Goal: Navigation & Orientation: Find specific page/section

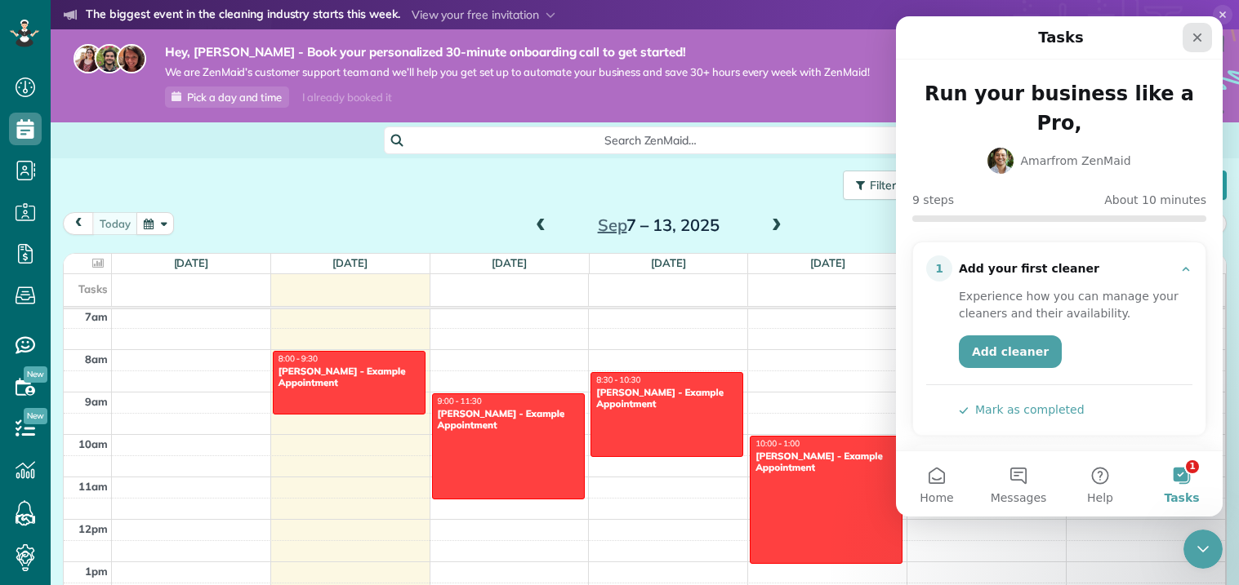
click at [1188, 35] on div "Close" at bounding box center [1196, 37] width 29 height 29
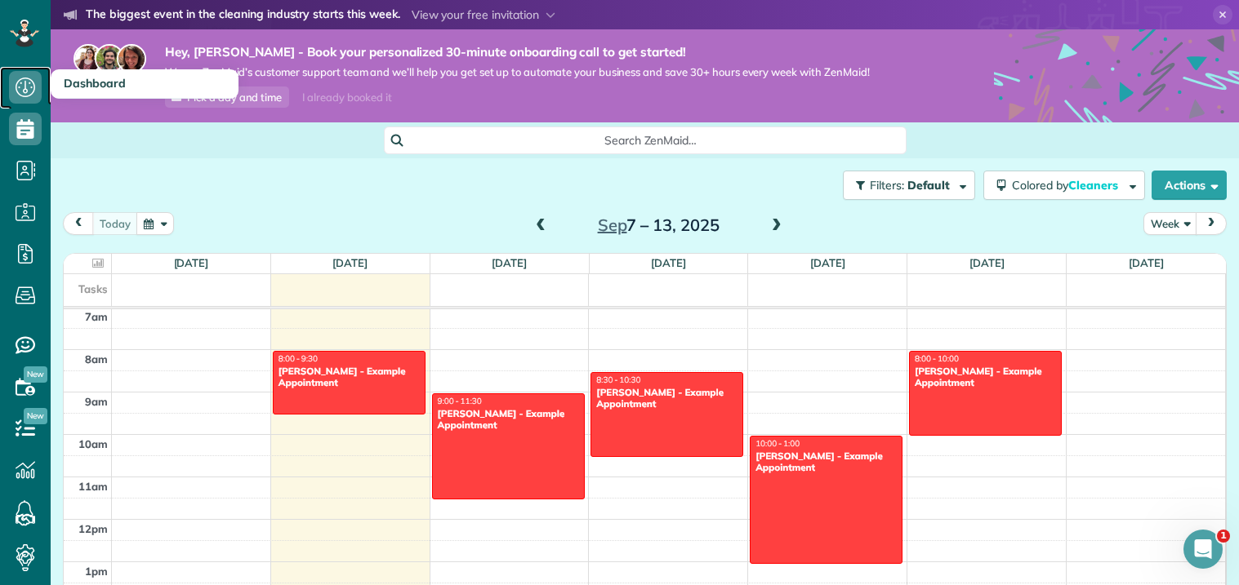
click at [11, 76] on icon at bounding box center [25, 87] width 33 height 33
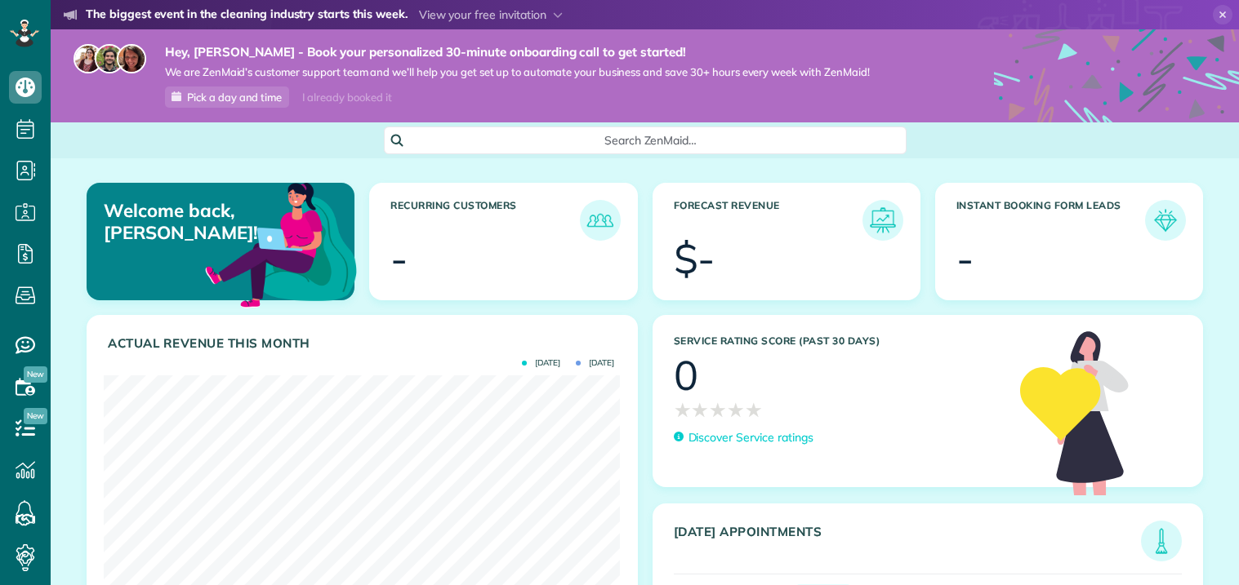
scroll to position [228, 517]
click at [1227, 13] on icon at bounding box center [1223, 15] width 20 height 20
